Goal: Information Seeking & Learning: Understand process/instructions

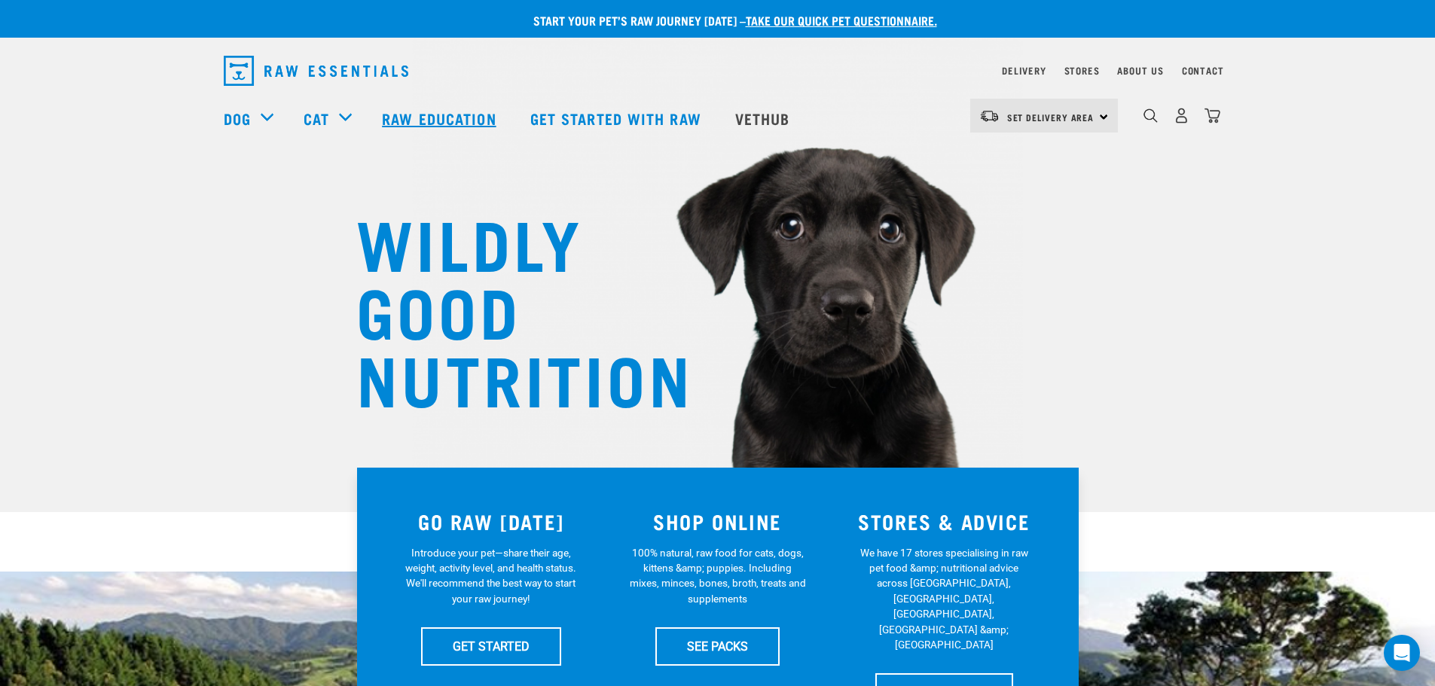
click at [442, 118] on link "Raw Education" at bounding box center [441, 118] width 148 height 60
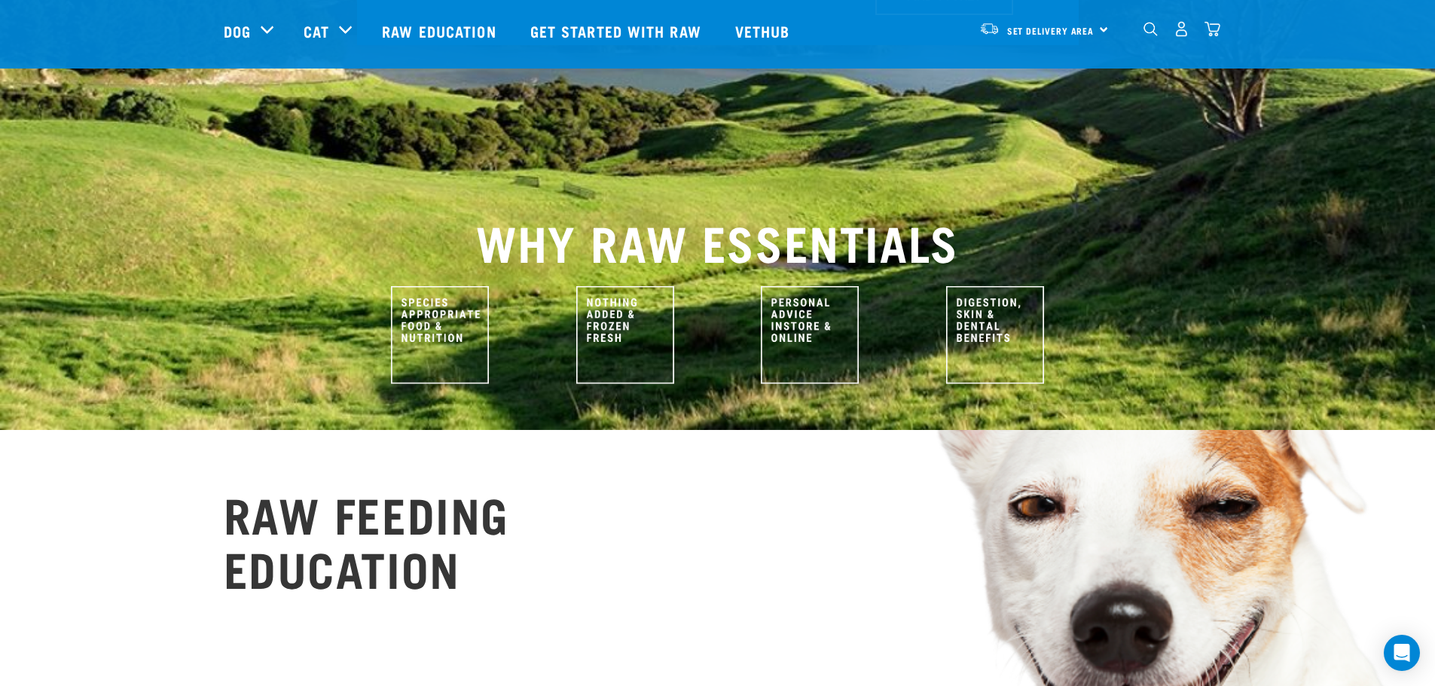
scroll to position [979, 0]
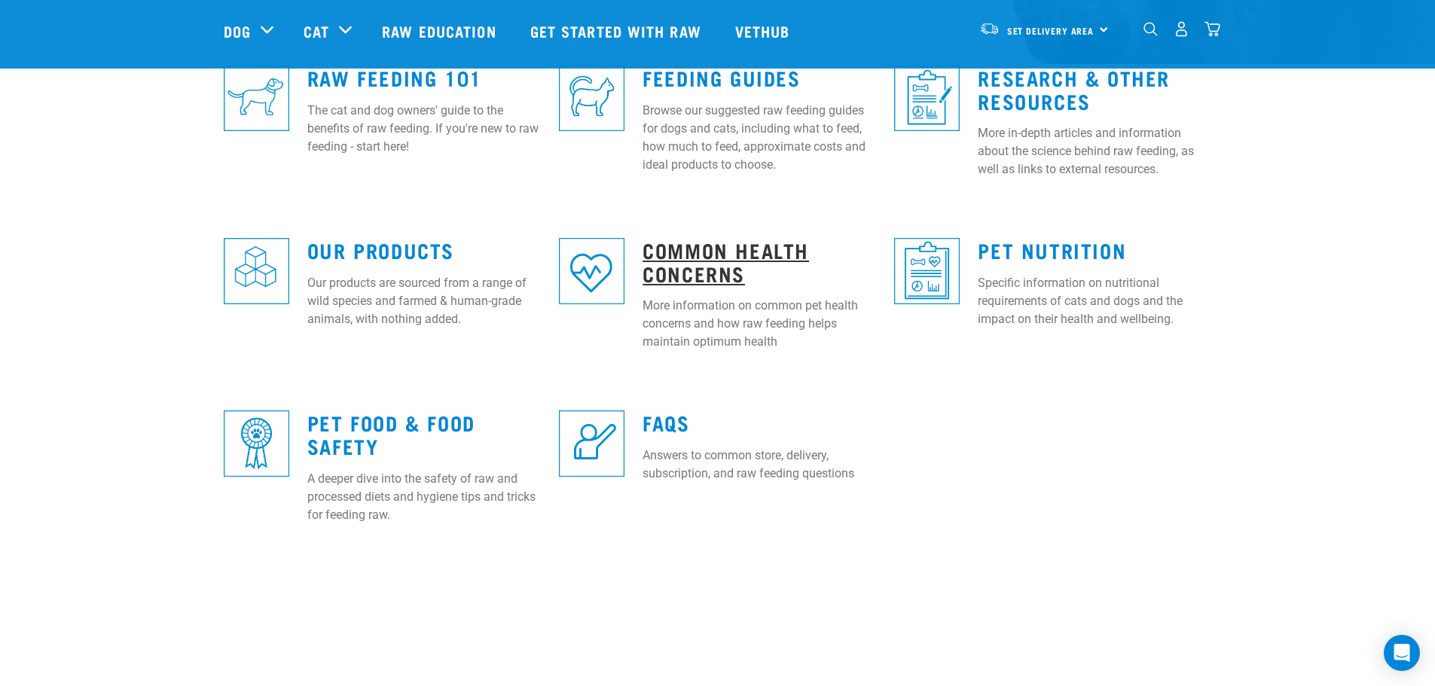
scroll to position [451, 0]
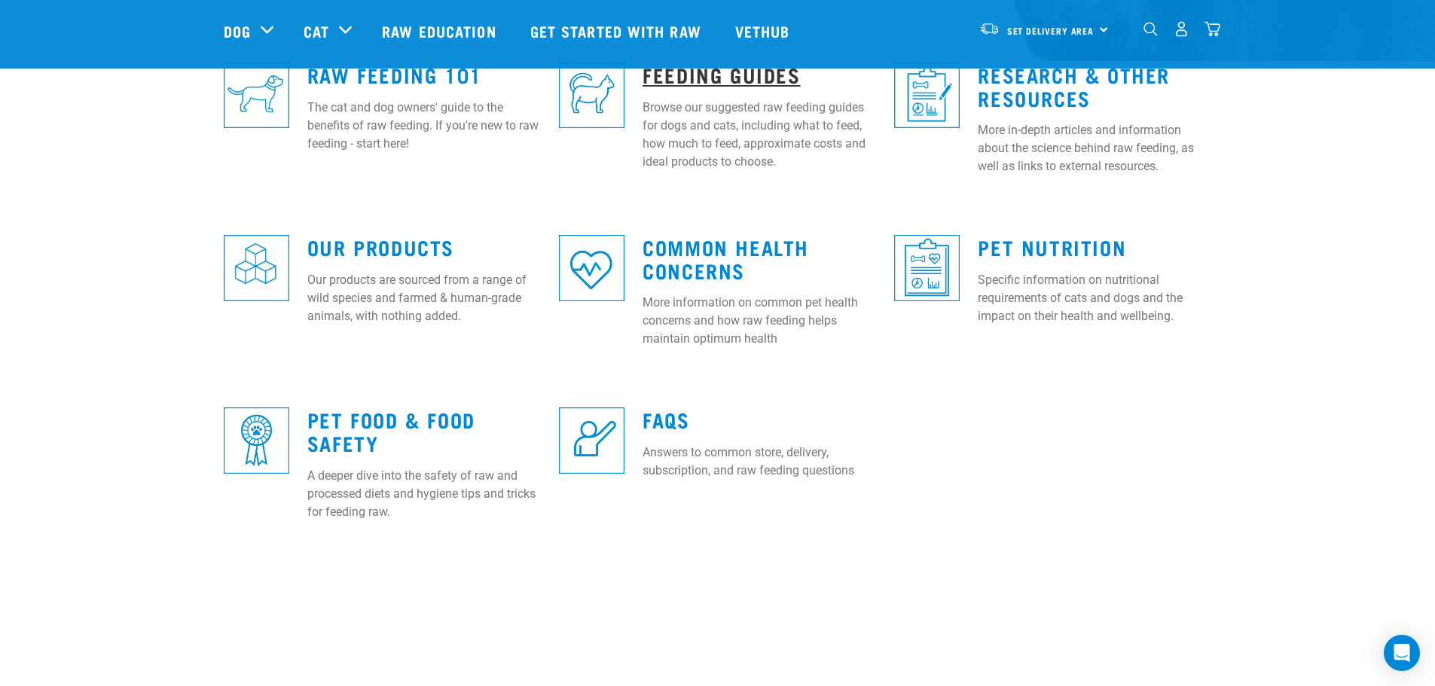
click at [728, 79] on link "Feeding Guides" at bounding box center [721, 74] width 157 height 11
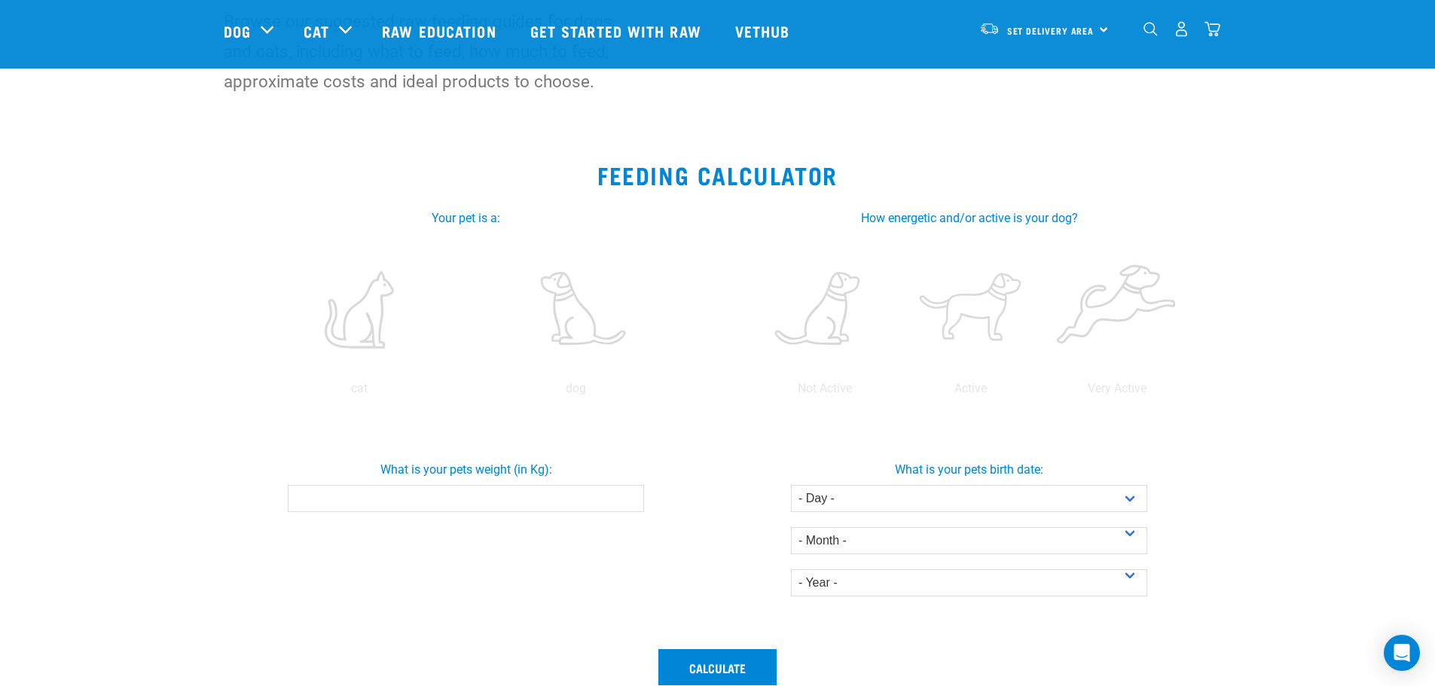
scroll to position [151, 0]
drag, startPoint x: 188, startPoint y: 194, endPoint x: 242, endPoint y: 92, distance: 115.9
click at [187, 192] on section "Feeding Calculator Your pet is a: cat dog How energetic and/or active is your c…" at bounding box center [717, 462] width 1435 height 636
click at [618, 499] on input "What is your pets weight (in Kg):" at bounding box center [466, 499] width 356 height 27
click at [631, 494] on input "0.1" at bounding box center [466, 499] width 356 height 27
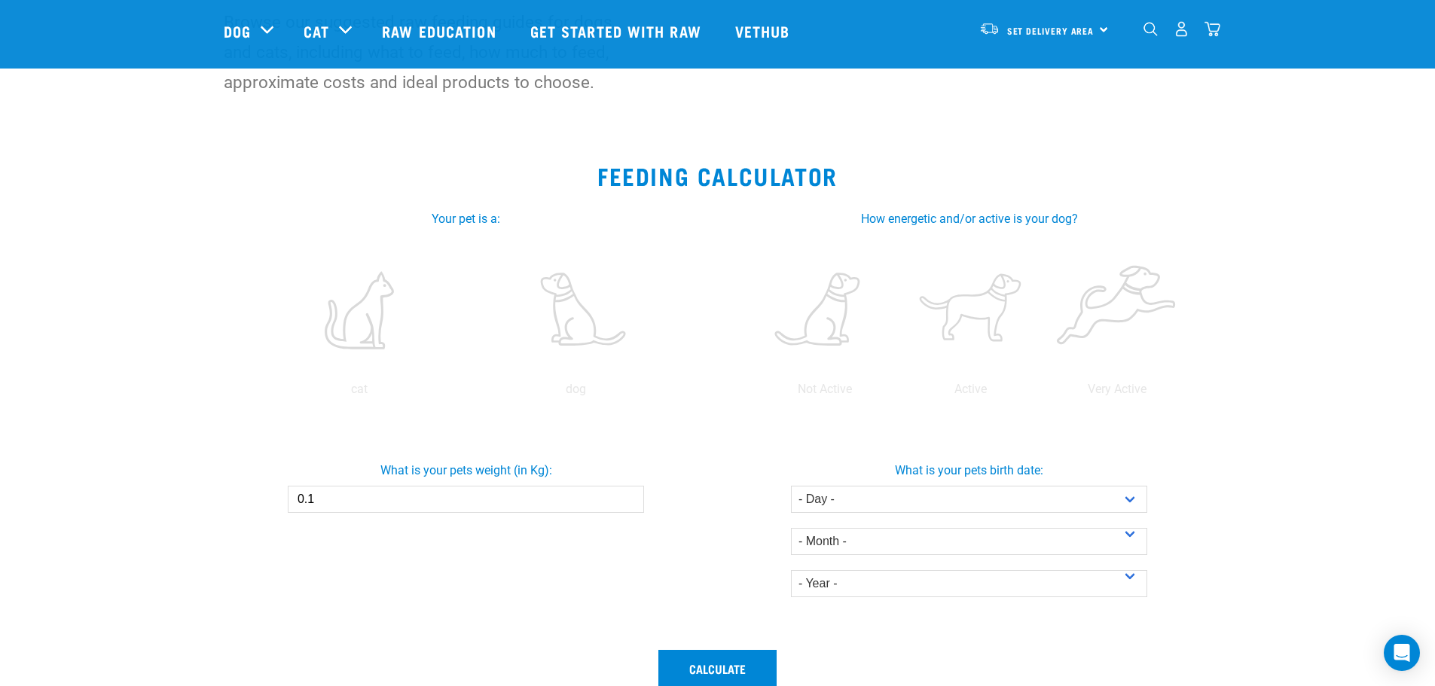
click at [610, 501] on input "0.1" at bounding box center [466, 499] width 356 height 27
drag, startPoint x: 339, startPoint y: 498, endPoint x: 242, endPoint y: 503, distance: 97.3
click at [242, 503] on div "What is your pets weight (in Kg): 0.1" at bounding box center [466, 481] width 509 height 63
type input "35"
drag, startPoint x: 435, startPoint y: 575, endPoint x: 471, endPoint y: 555, distance: 40.8
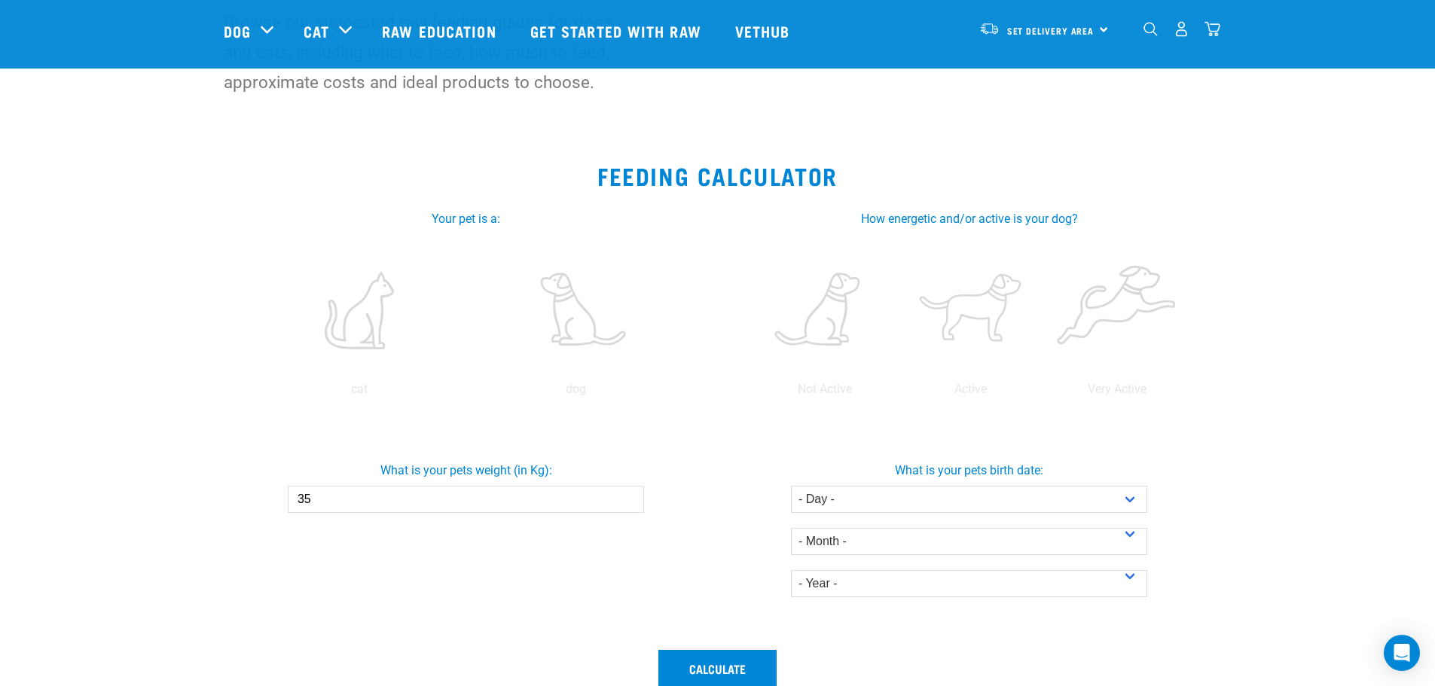
click at [435, 575] on div "What is your pets weight (in Kg): 35" at bounding box center [466, 529] width 503 height 225
click at [998, 495] on select "- Day - 1 2 3 4 5 6 7 8 9 10 11 12 13 14 15 16 17 18 19 20 21 22 23 24 25 26 27" at bounding box center [969, 499] width 356 height 27
select select "10"
click at [791, 486] on select "- Day - 1 2 3 4 5 6 7 8 9 10 11 12 13 14 15 16 17 18 19 20 21 22 23 24 25 26 27" at bounding box center [969, 499] width 356 height 27
click at [867, 542] on select "- Month - January February March April May June July August September October N…" at bounding box center [969, 541] width 356 height 27
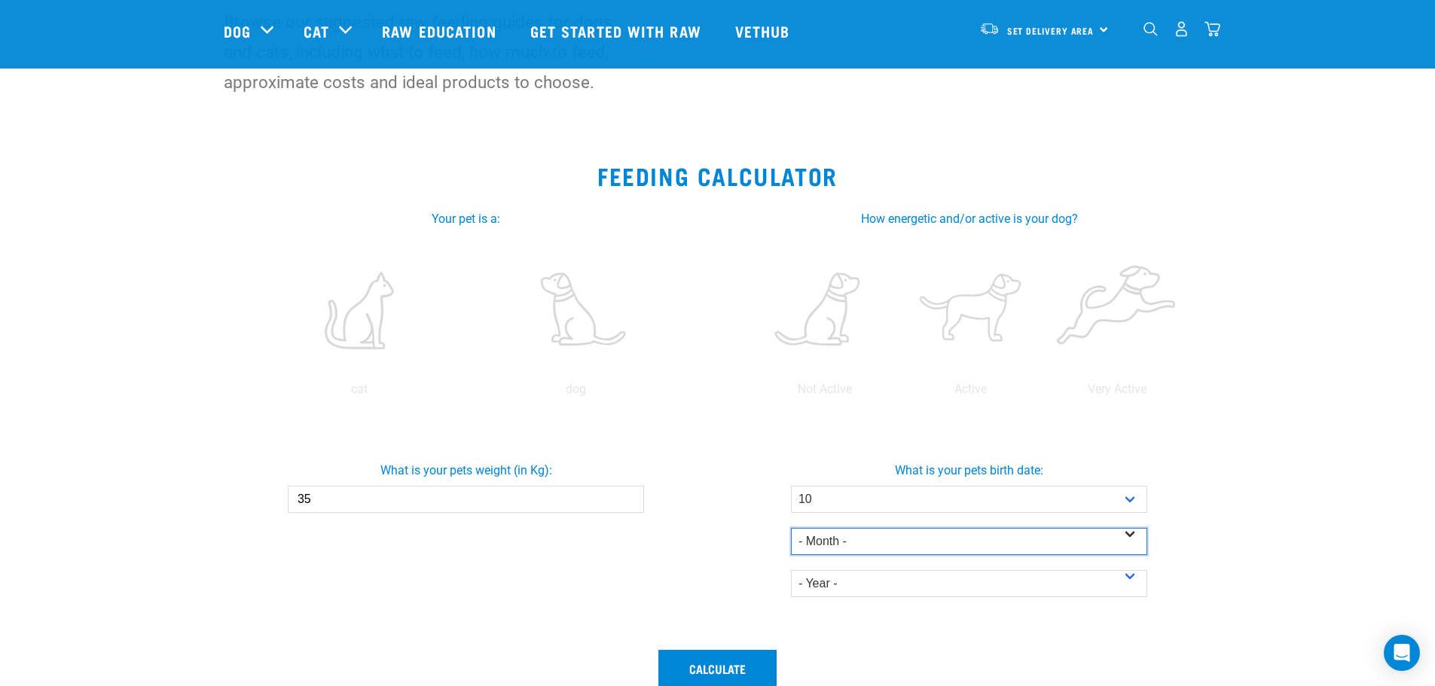
select select "June"
click at [791, 528] on select "- Month - January February March April May June July August September October N…" at bounding box center [969, 541] width 356 height 27
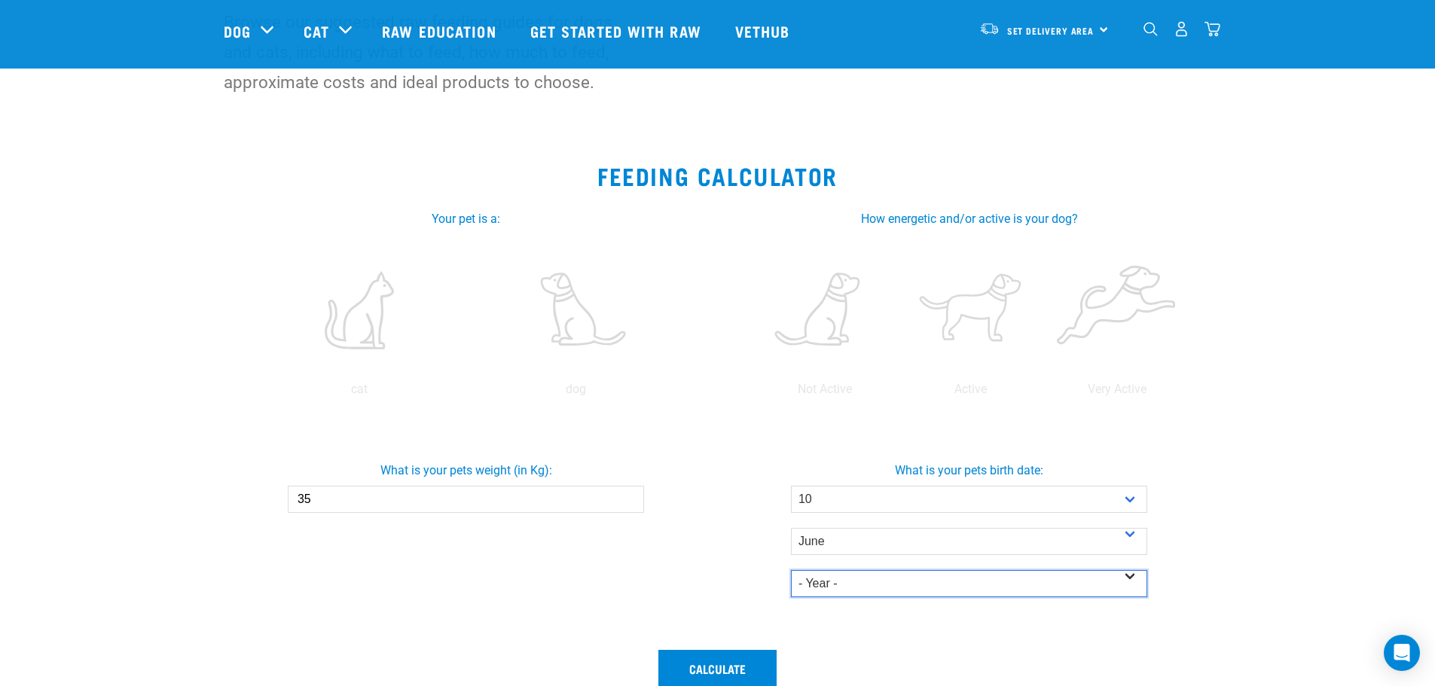
click at [851, 591] on select "- Year - 2025 2024 2023 2022 2021 2020 2019 2018 2017 2016 2015 2014" at bounding box center [969, 583] width 356 height 27
select select "2020"
click at [791, 570] on select "- Year - 2025 2024 2023 2022 2021 2020 2019 2018 2017 2016 2015 2014" at bounding box center [969, 583] width 356 height 27
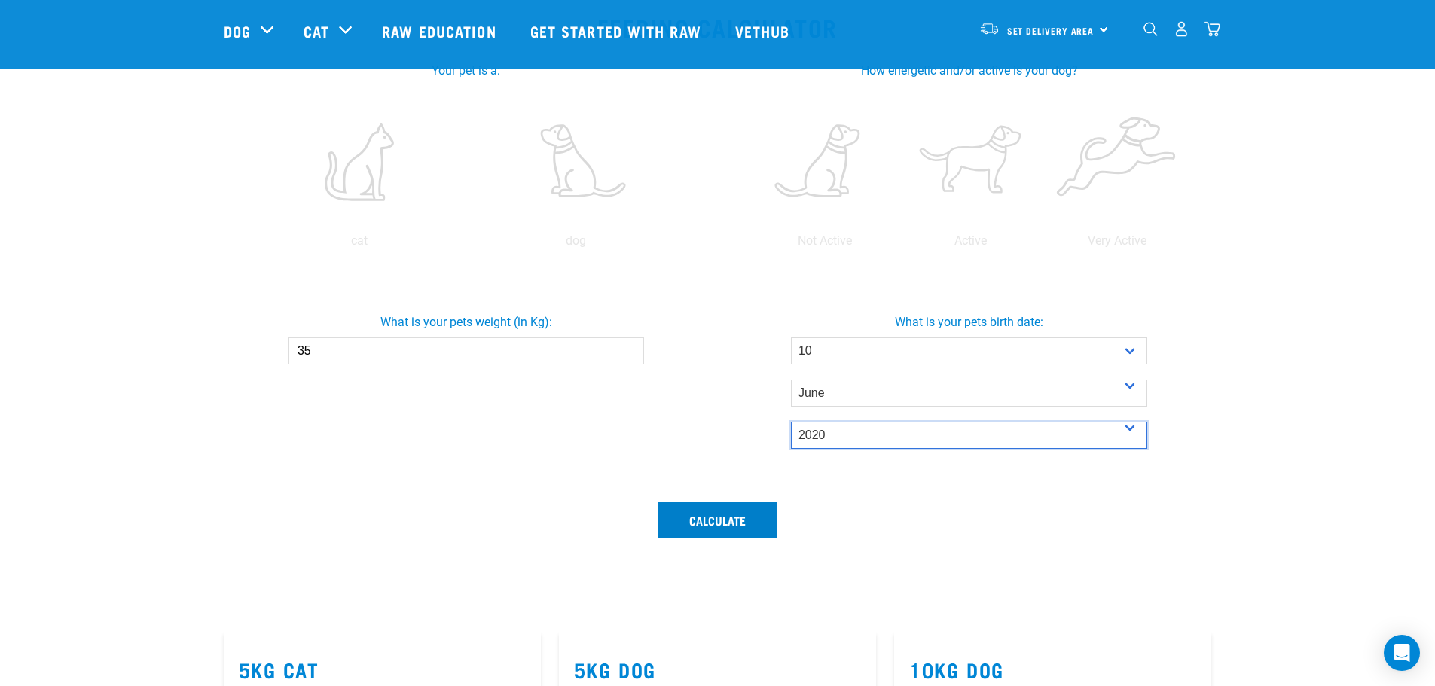
scroll to position [301, 0]
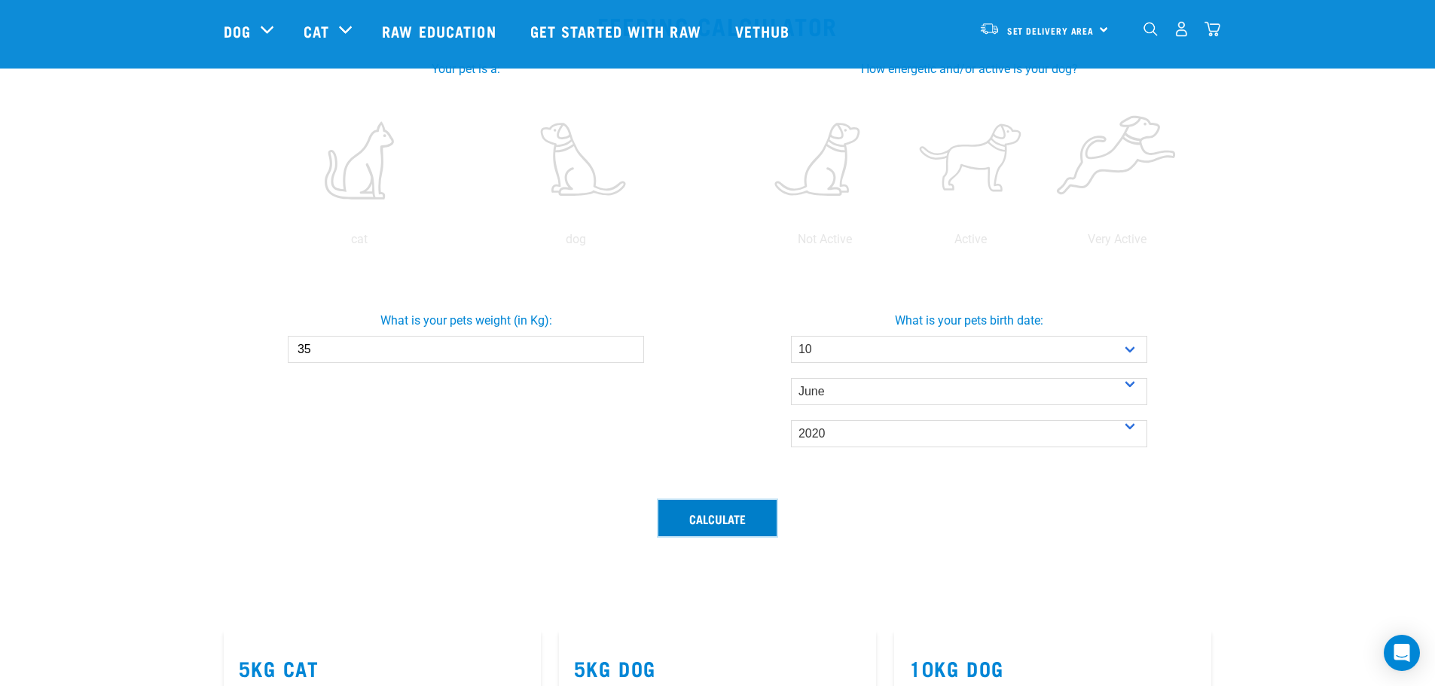
click at [723, 520] on button "Calculate" at bounding box center [718, 518] width 118 height 36
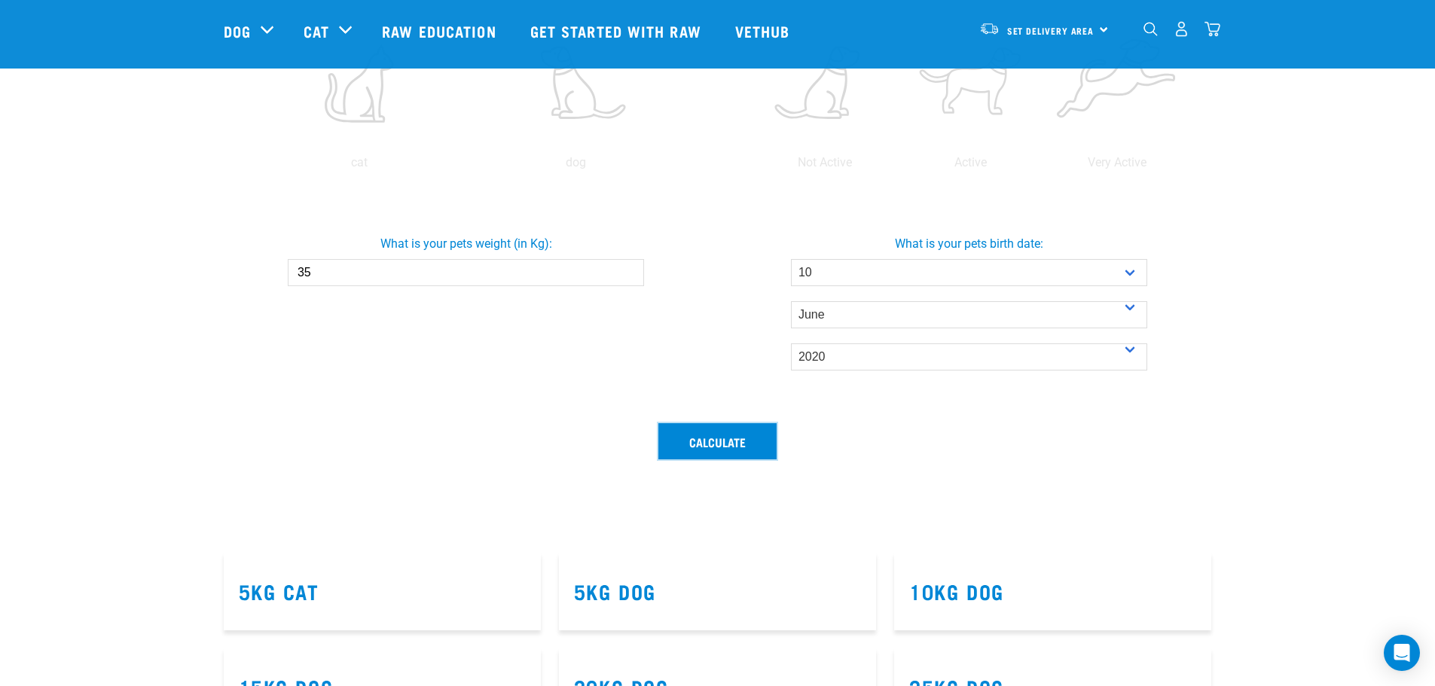
scroll to position [377, 0]
click at [740, 450] on button "Calculate" at bounding box center [718, 442] width 118 height 36
click at [727, 439] on button "Calculate" at bounding box center [718, 441] width 118 height 36
click at [725, 441] on button "Calculate" at bounding box center [718, 441] width 118 height 36
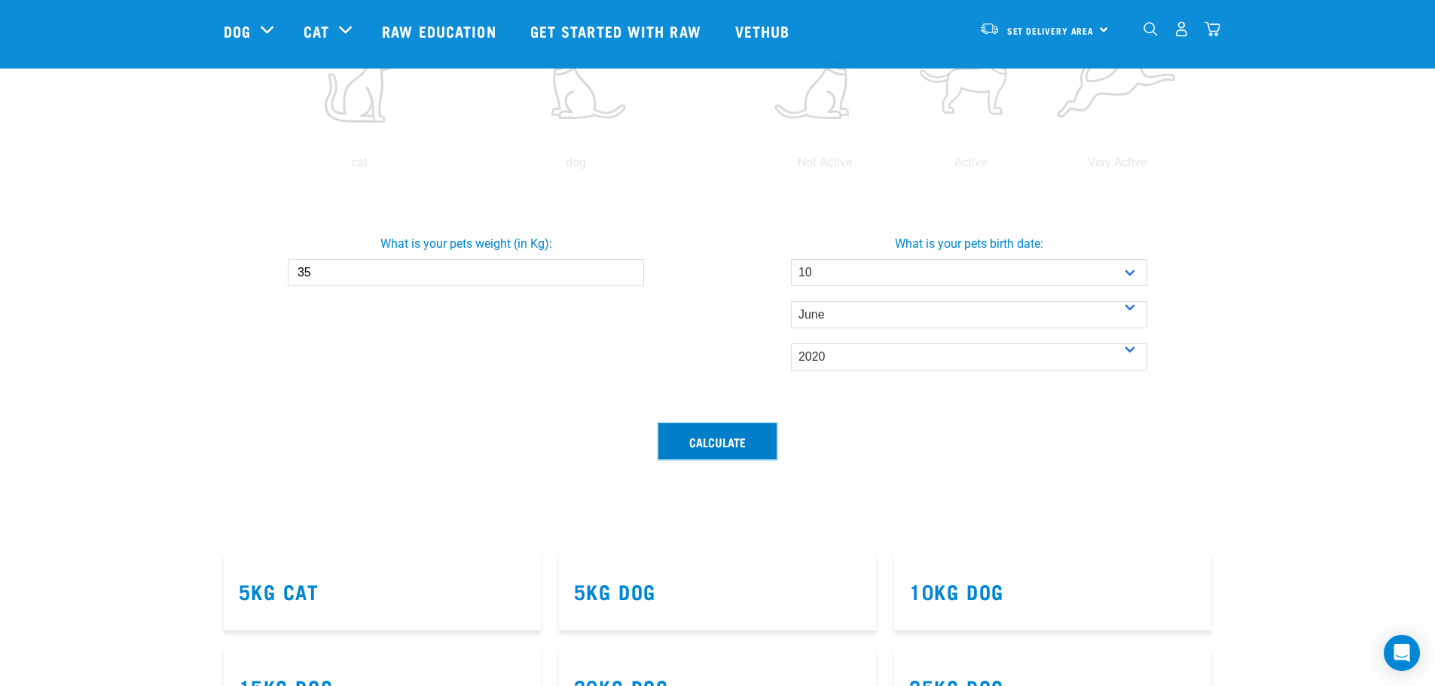
click at [725, 441] on button "Calculate" at bounding box center [718, 441] width 118 height 36
drag, startPoint x: 725, startPoint y: 441, endPoint x: 686, endPoint y: 447, distance: 39.6
click at [686, 448] on button "Calculate" at bounding box center [718, 441] width 118 height 36
click at [570, 429] on div "Calculate" at bounding box center [718, 479] width 1007 height 130
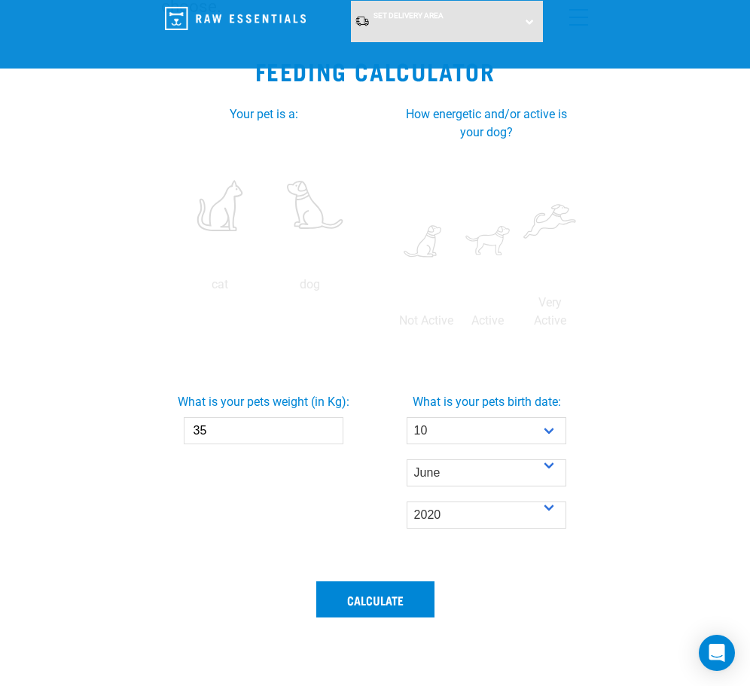
click at [286, 525] on div "What is your pets weight (in Kg): 35" at bounding box center [263, 460] width 223 height 225
click at [387, 594] on button "Calculate" at bounding box center [375, 600] width 118 height 36
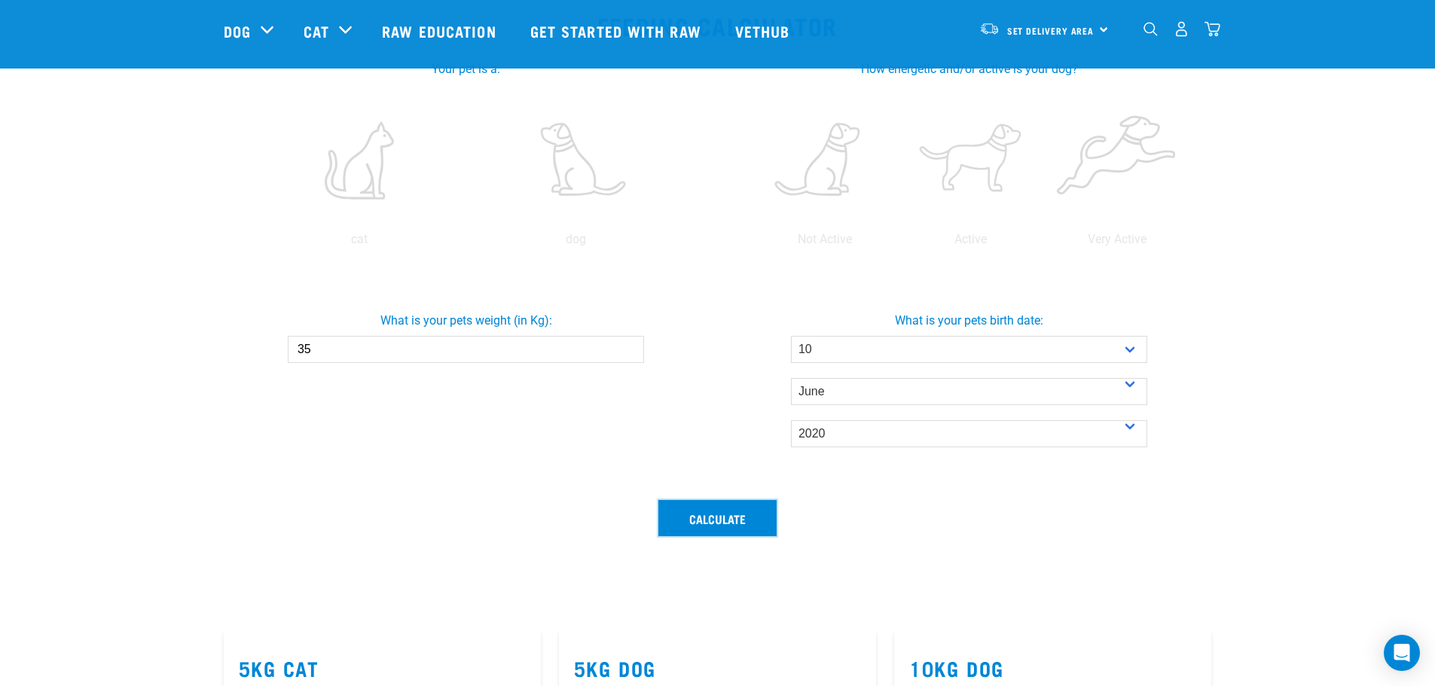
scroll to position [301, 0]
click at [736, 515] on button "Calculate" at bounding box center [718, 518] width 118 height 36
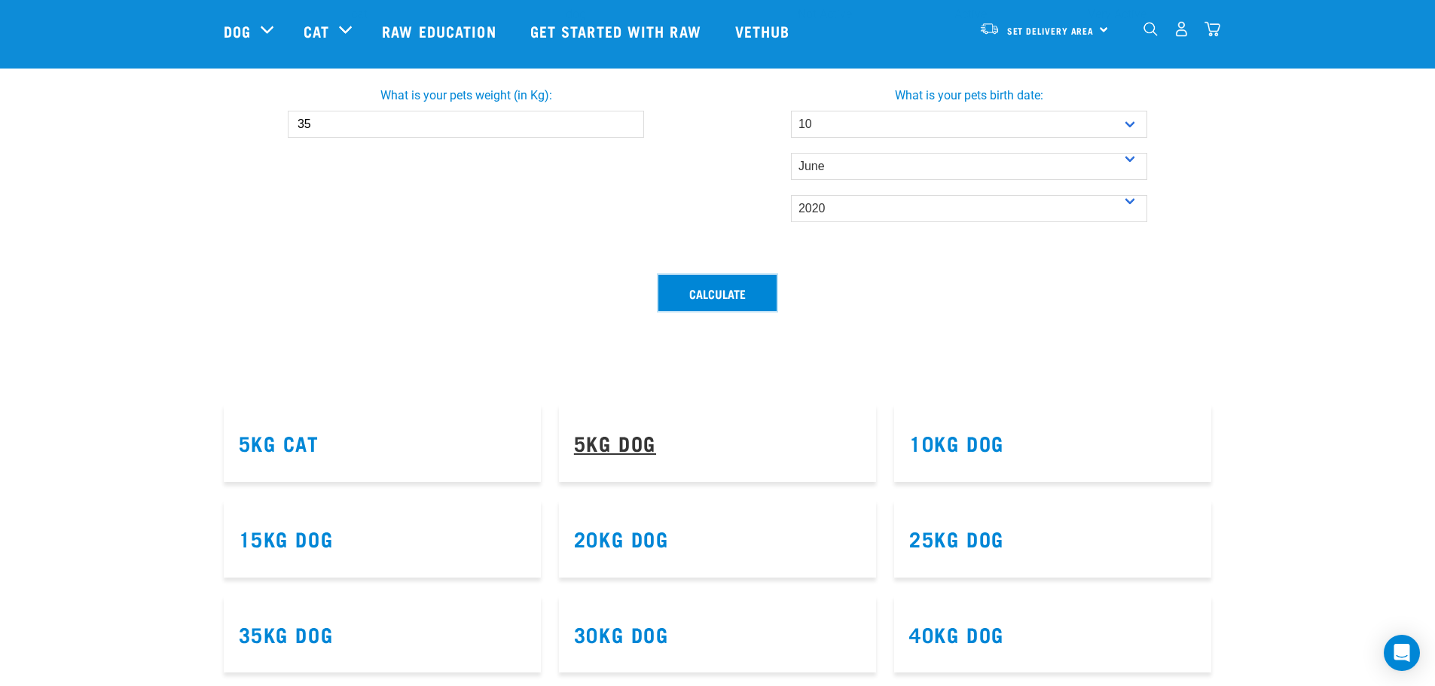
scroll to position [527, 0]
click at [643, 448] on link "5kg Dog" at bounding box center [615, 441] width 82 height 11
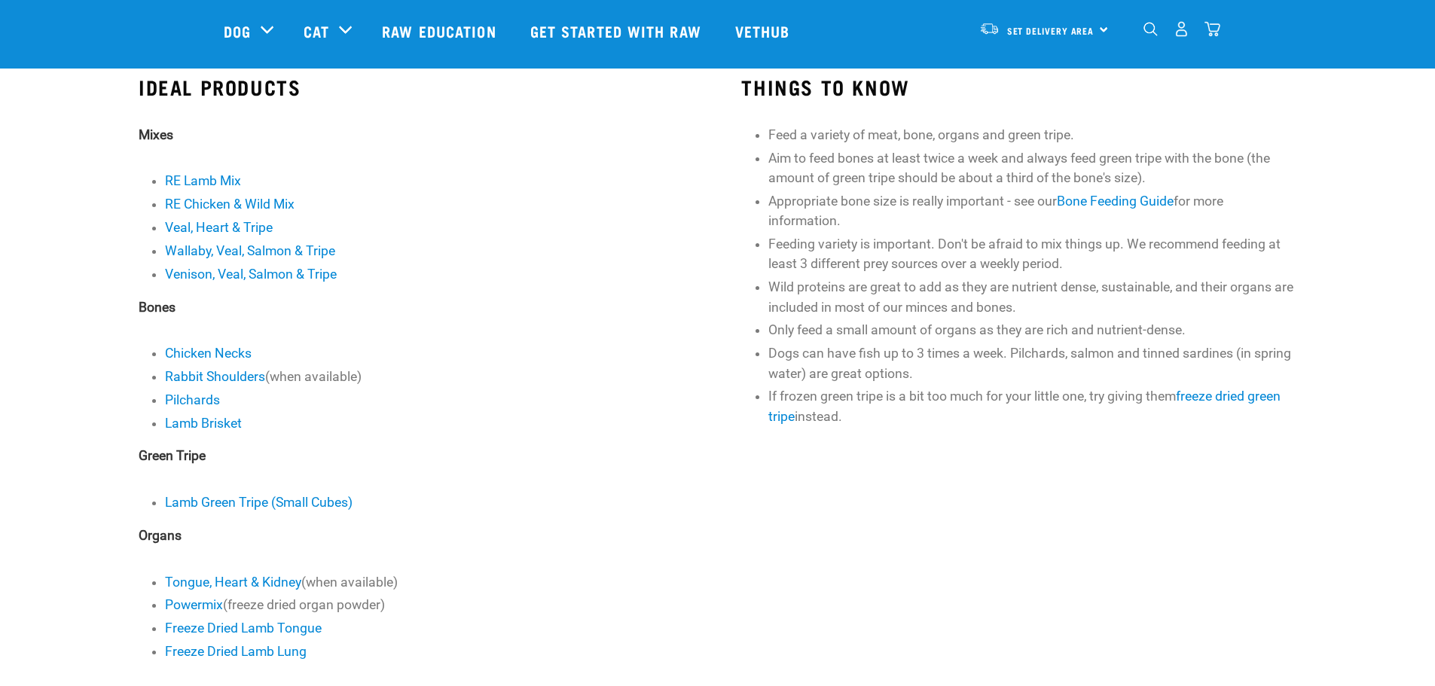
scroll to position [379, 0]
click at [603, 309] on p "Bones" at bounding box center [416, 309] width 555 height 20
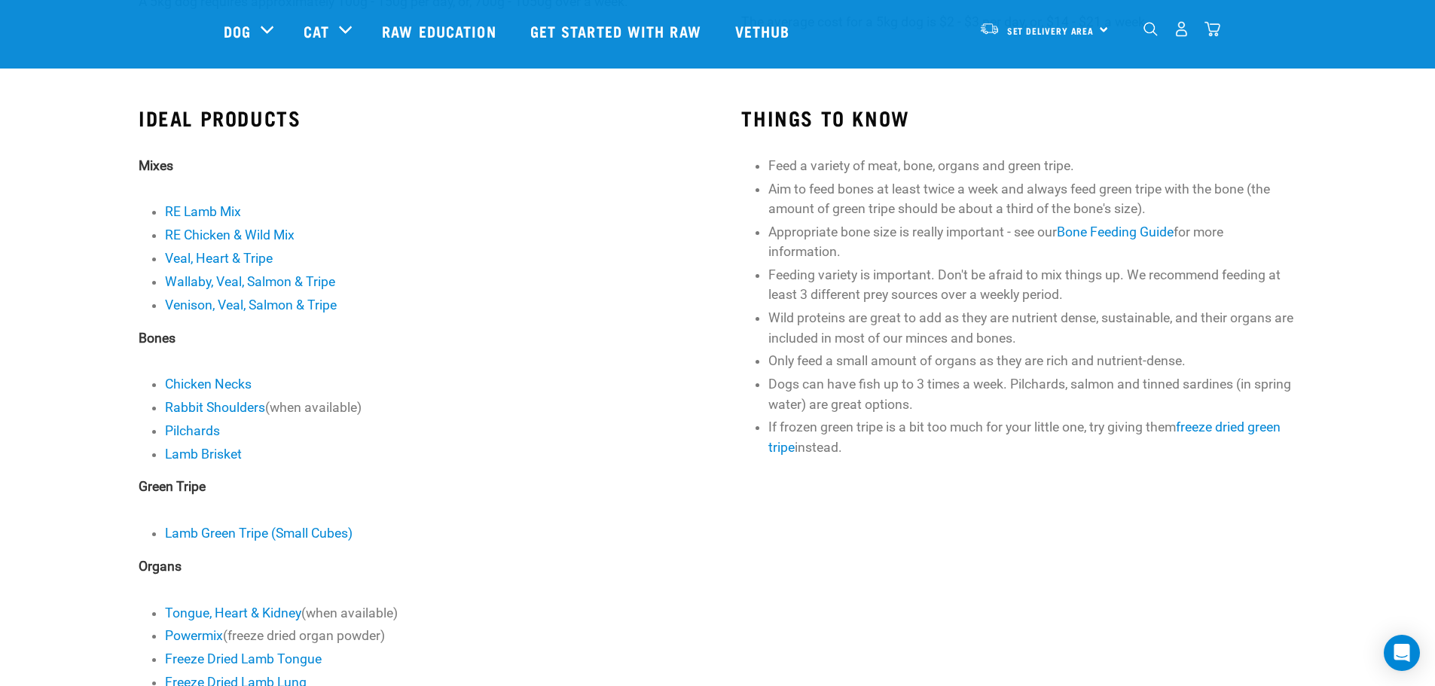
scroll to position [307, 0]
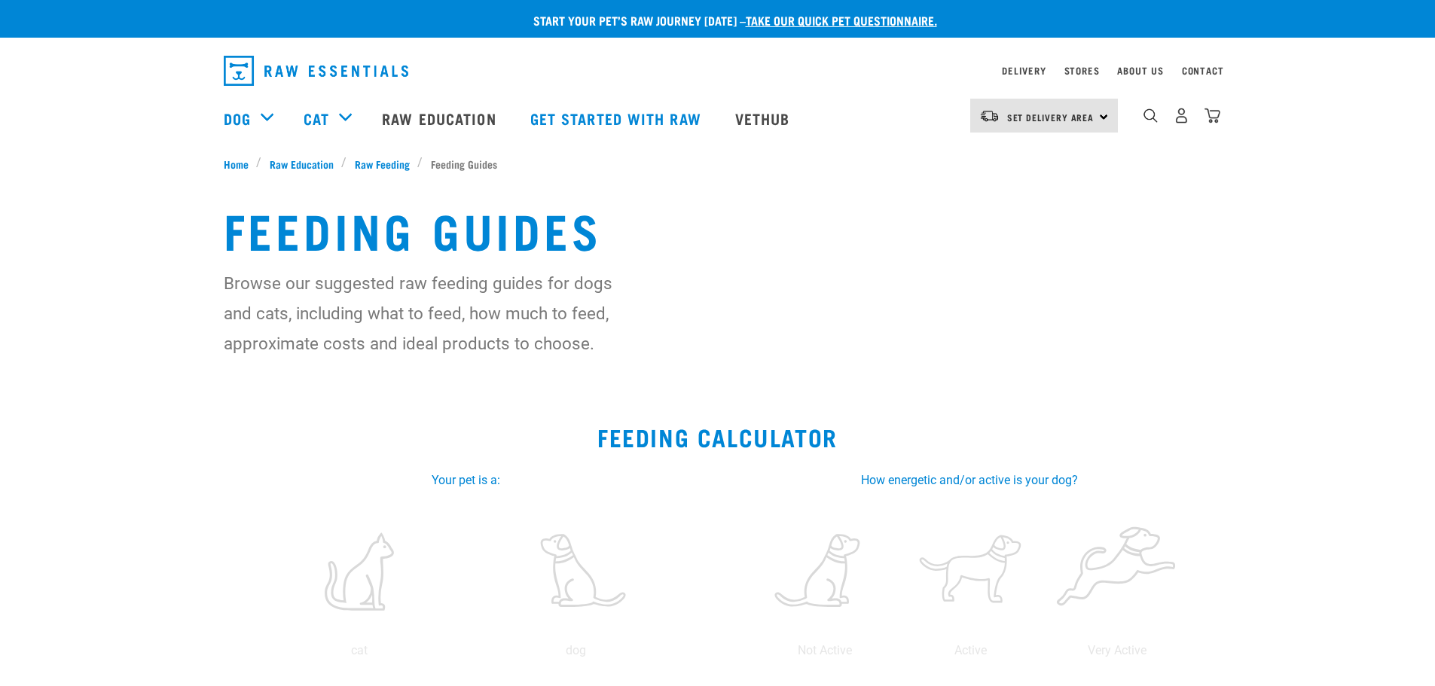
select select "10"
select select "June"
select select "2020"
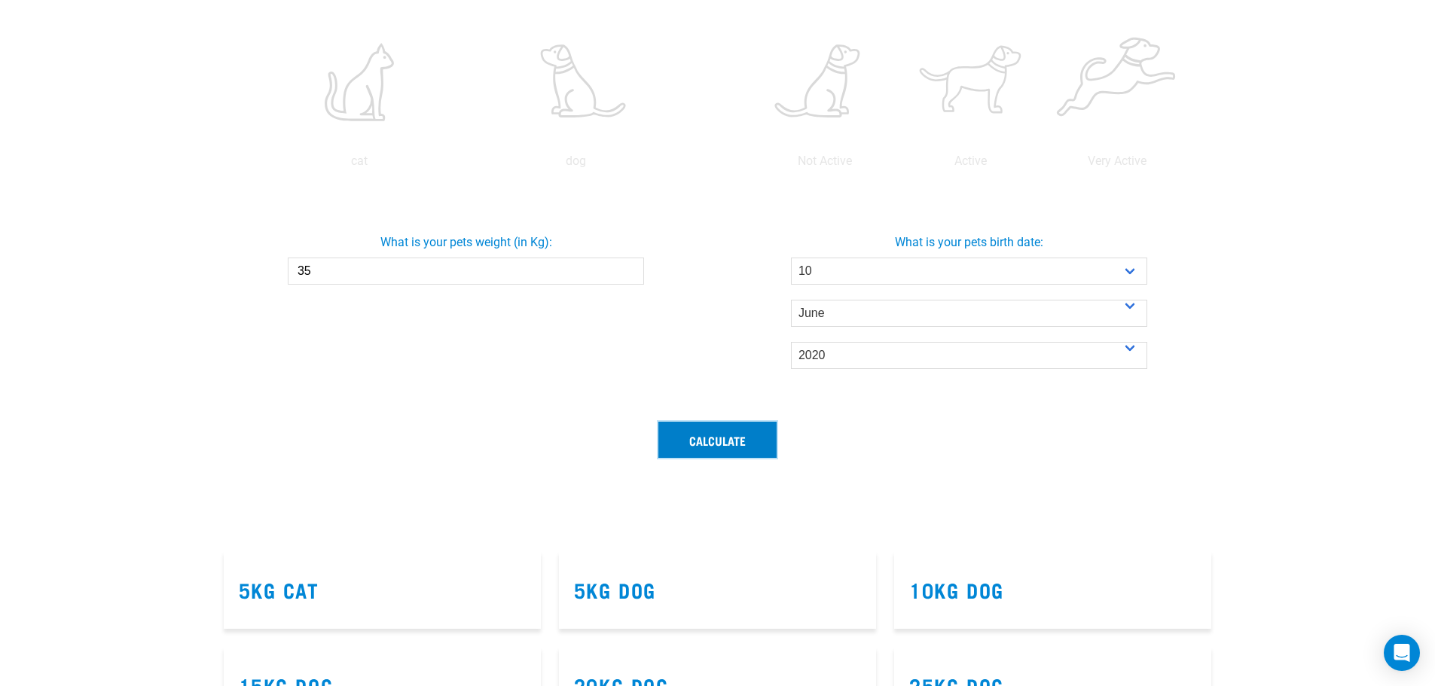
click at [717, 435] on button "Calculate" at bounding box center [718, 440] width 118 height 36
click at [719, 434] on button "Calculate" at bounding box center [718, 440] width 118 height 36
click at [720, 433] on button "Calculate" at bounding box center [718, 440] width 118 height 36
click at [721, 432] on button "Calculate" at bounding box center [718, 440] width 118 height 36
drag, startPoint x: 723, startPoint y: 429, endPoint x: 696, endPoint y: 405, distance: 35.2
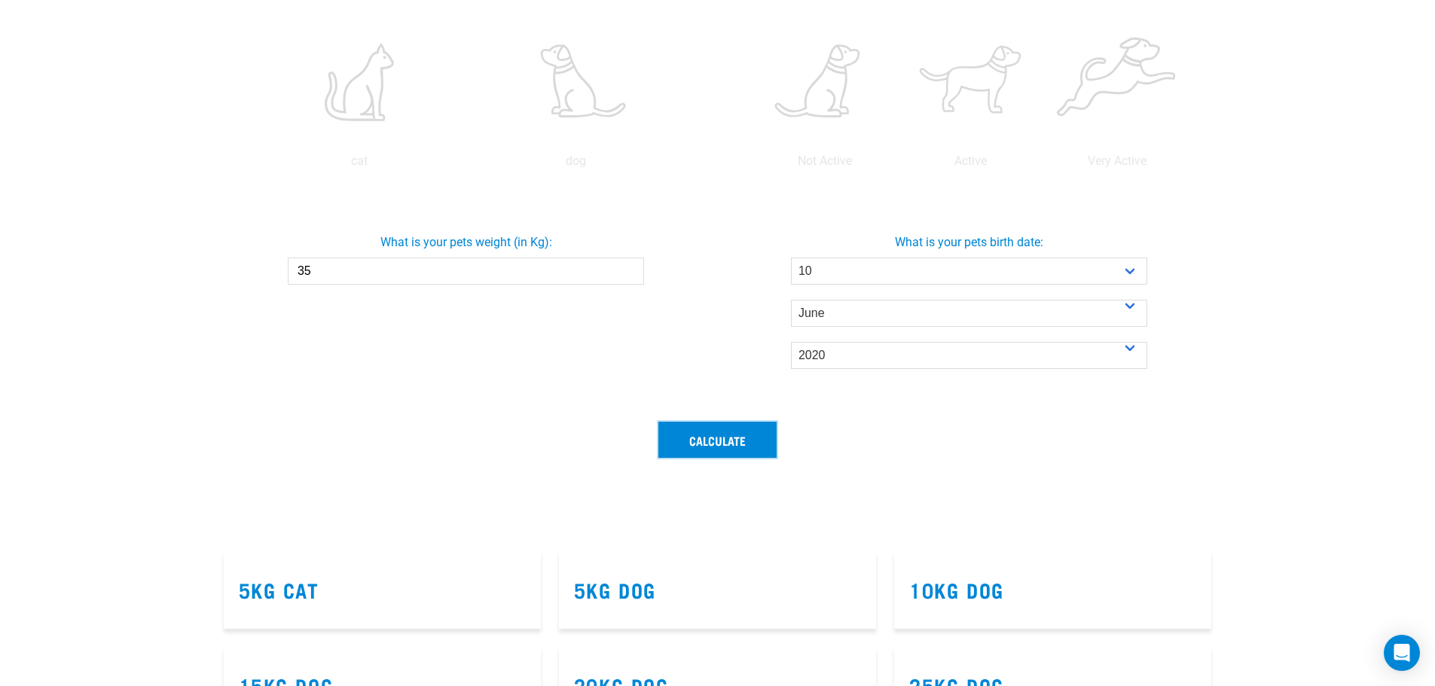
click at [723, 428] on button "Calculate" at bounding box center [718, 440] width 118 height 36
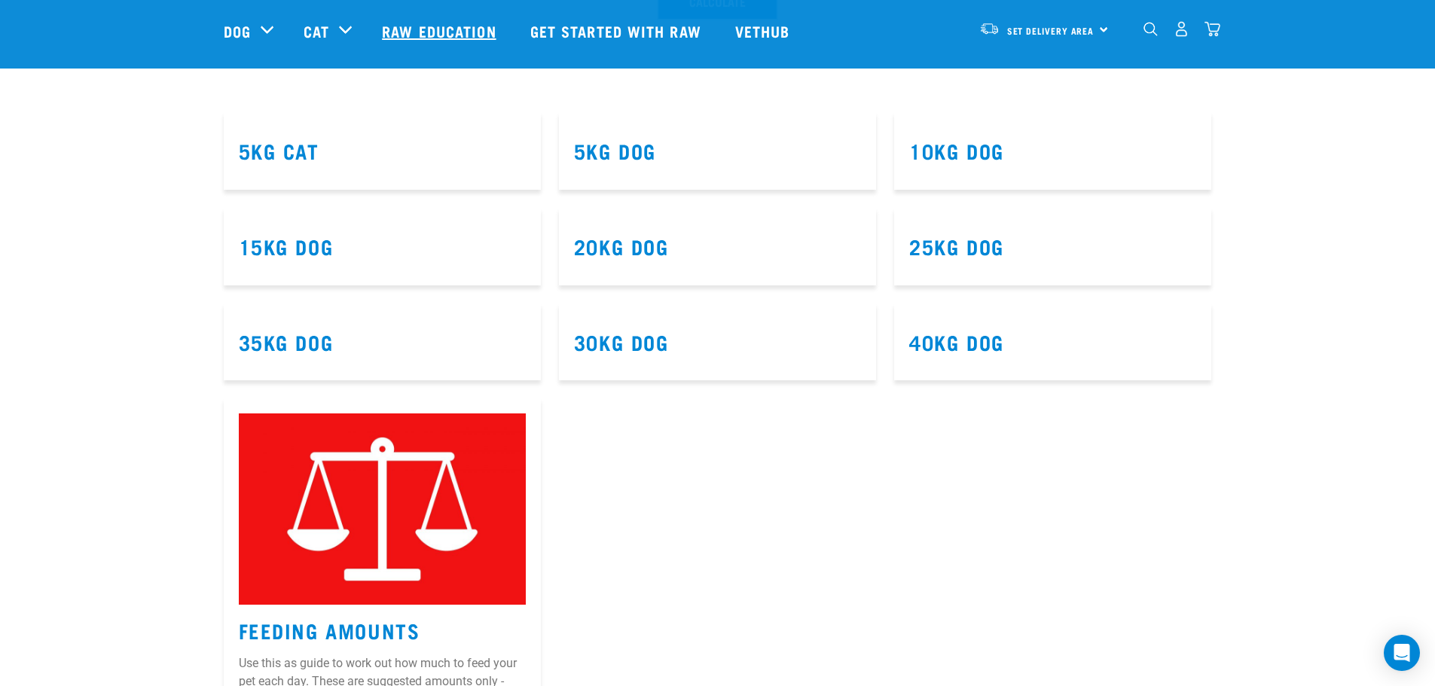
scroll to position [769, 0]
